Goal: Transaction & Acquisition: Purchase product/service

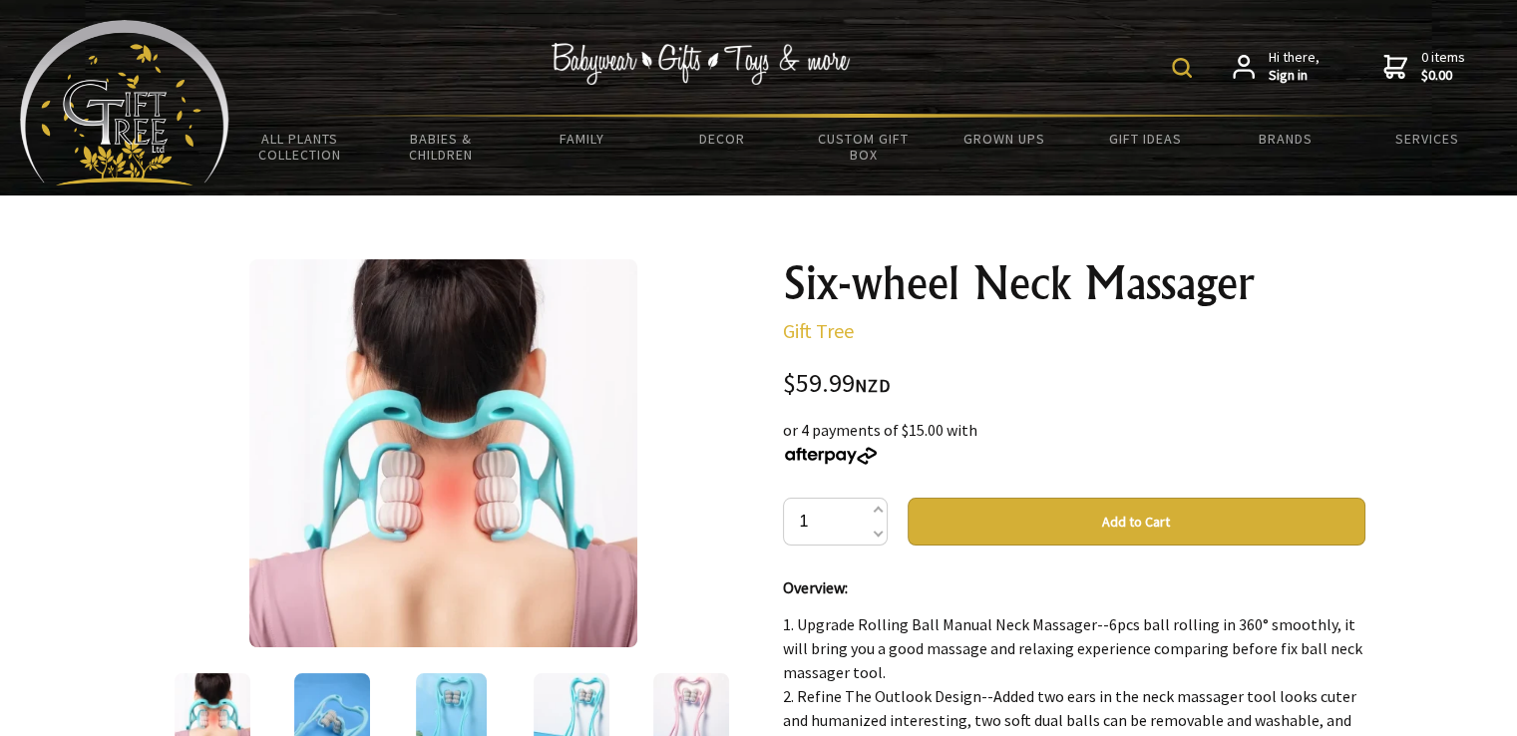
click at [167, 92] on img at bounding box center [124, 103] width 209 height 166
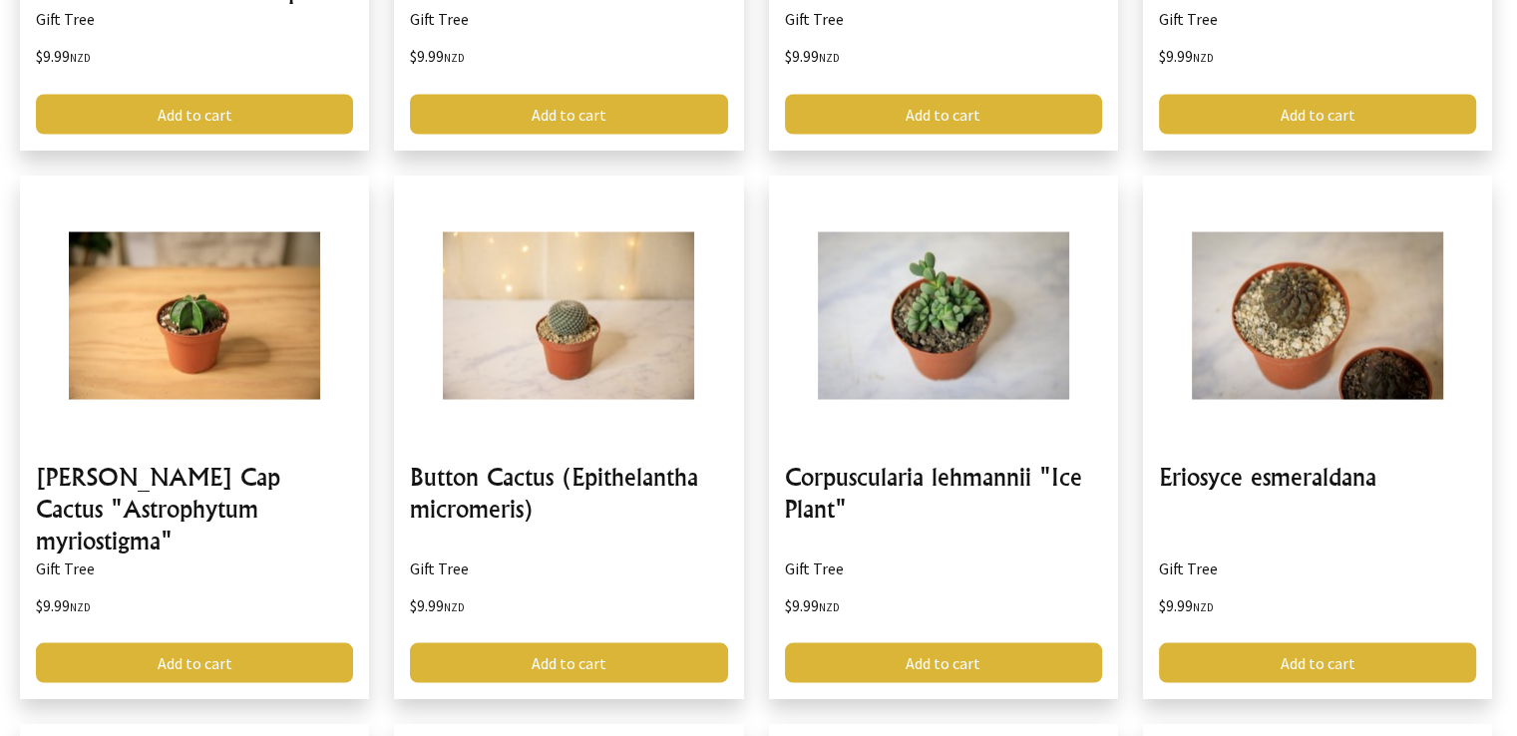
scroll to position [3798, 0]
